Goal: Complete application form: Complete application form

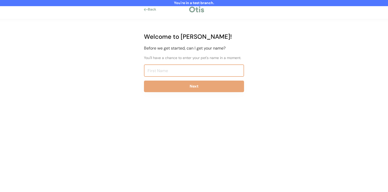
click at [168, 67] on input "input" at bounding box center [194, 70] width 100 height 12
type input "Niina Test814"
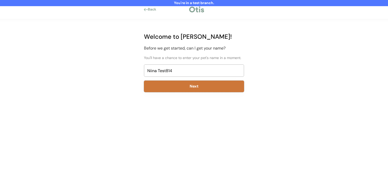
click at [178, 85] on button "Next" at bounding box center [194, 86] width 100 height 12
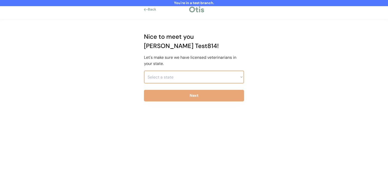
click at [170, 70] on select "Select a state [US_STATE] [US_STATE] [US_STATE] [US_STATE] [US_STATE] [US_STATE…" at bounding box center [194, 76] width 100 height 13
select select ""1348695171700984260__LOOKUP__1703261330881x637905330213908200""
click at [173, 90] on button "Next" at bounding box center [194, 96] width 100 height 12
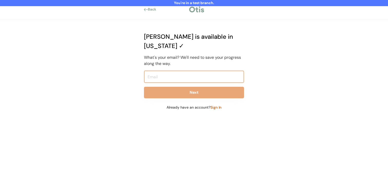
click at [176, 70] on input "email" at bounding box center [194, 76] width 100 height 12
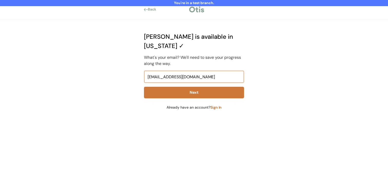
type input "[EMAIL_ADDRESS][DOMAIN_NAME]"
click at [178, 87] on button "Next" at bounding box center [194, 93] width 100 height 12
